Goal: Find specific page/section: Find specific page/section

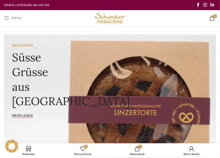
click at [7, 15] on link "Menu" at bounding box center [12, 18] width 23 height 11
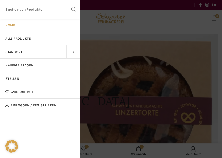
click at [27, 50] on link "Standorte" at bounding box center [33, 51] width 67 height 13
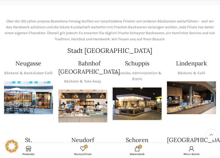
scroll to position [106, 0]
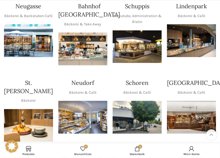
click at [122, 44] on img "1 / 1" at bounding box center [137, 46] width 49 height 33
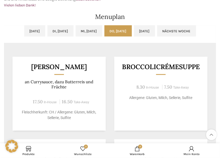
scroll to position [243, 0]
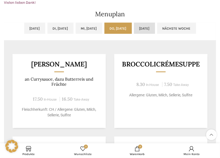
click at [155, 24] on link "Fr, 03.10.2025" at bounding box center [144, 28] width 21 height 11
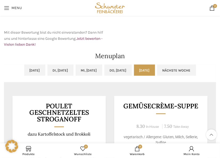
scroll to position [197, 0]
